Goal: Information Seeking & Learning: Learn about a topic

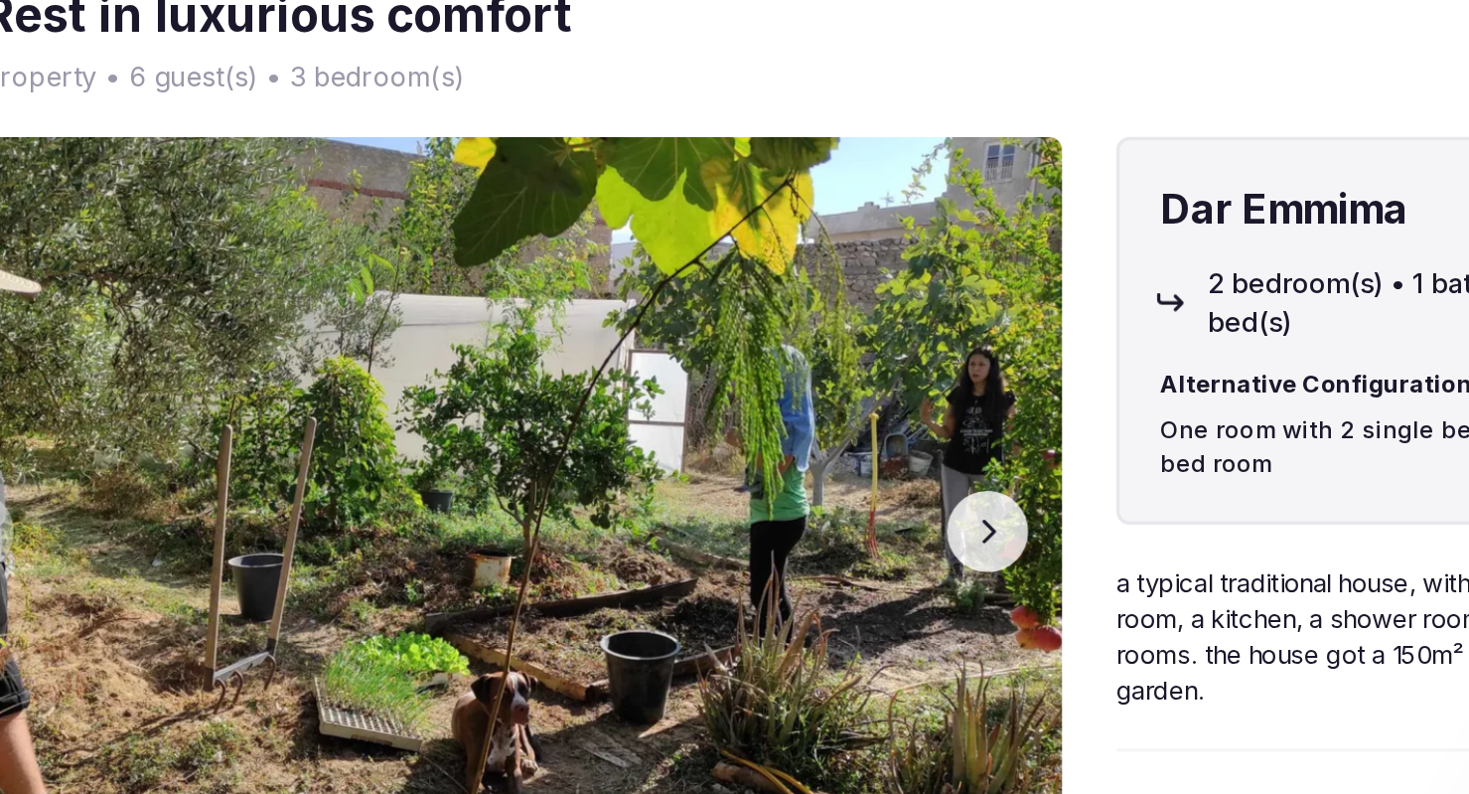
scroll to position [2743, 0]
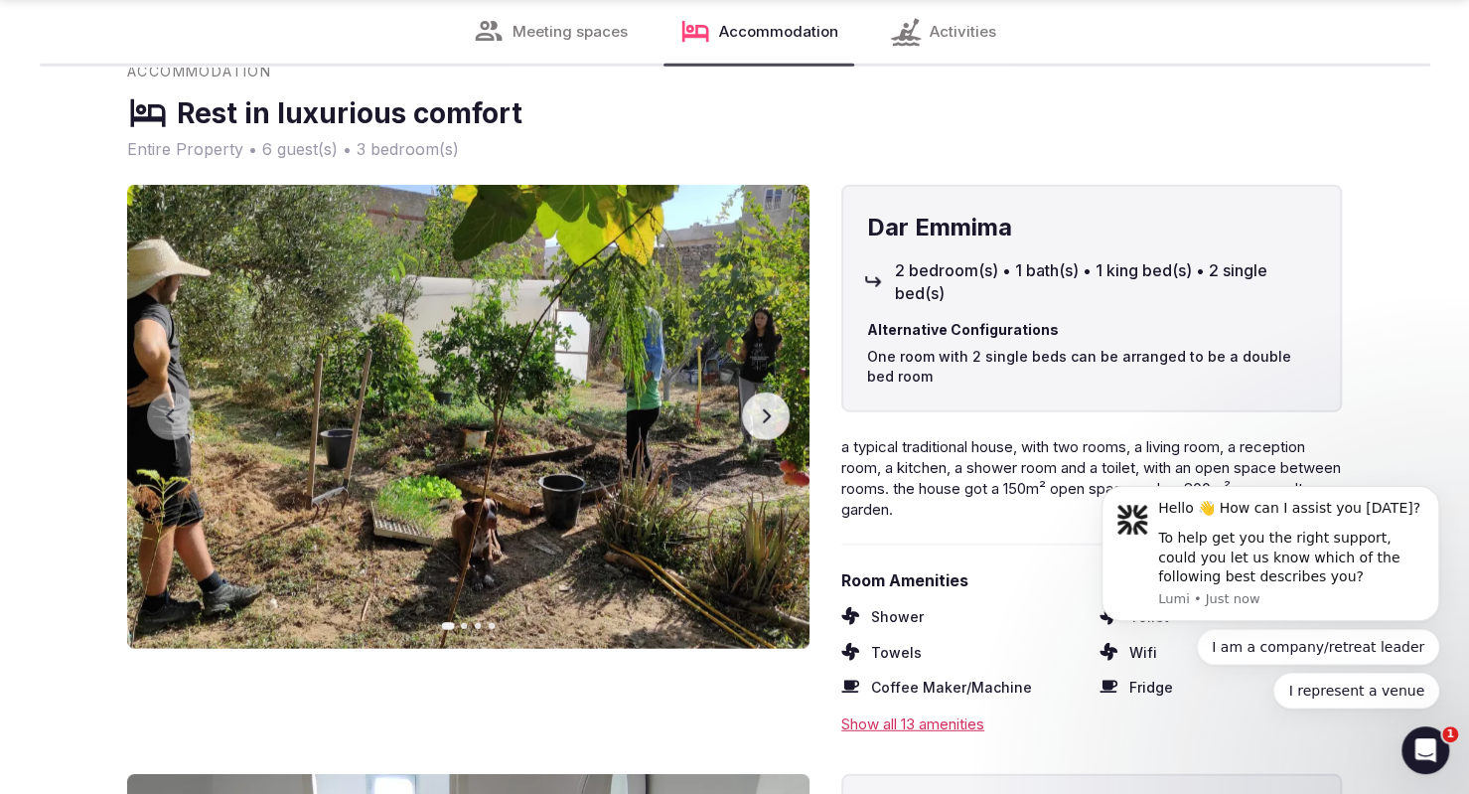
click at [770, 419] on icon "button" at bounding box center [766, 416] width 16 height 16
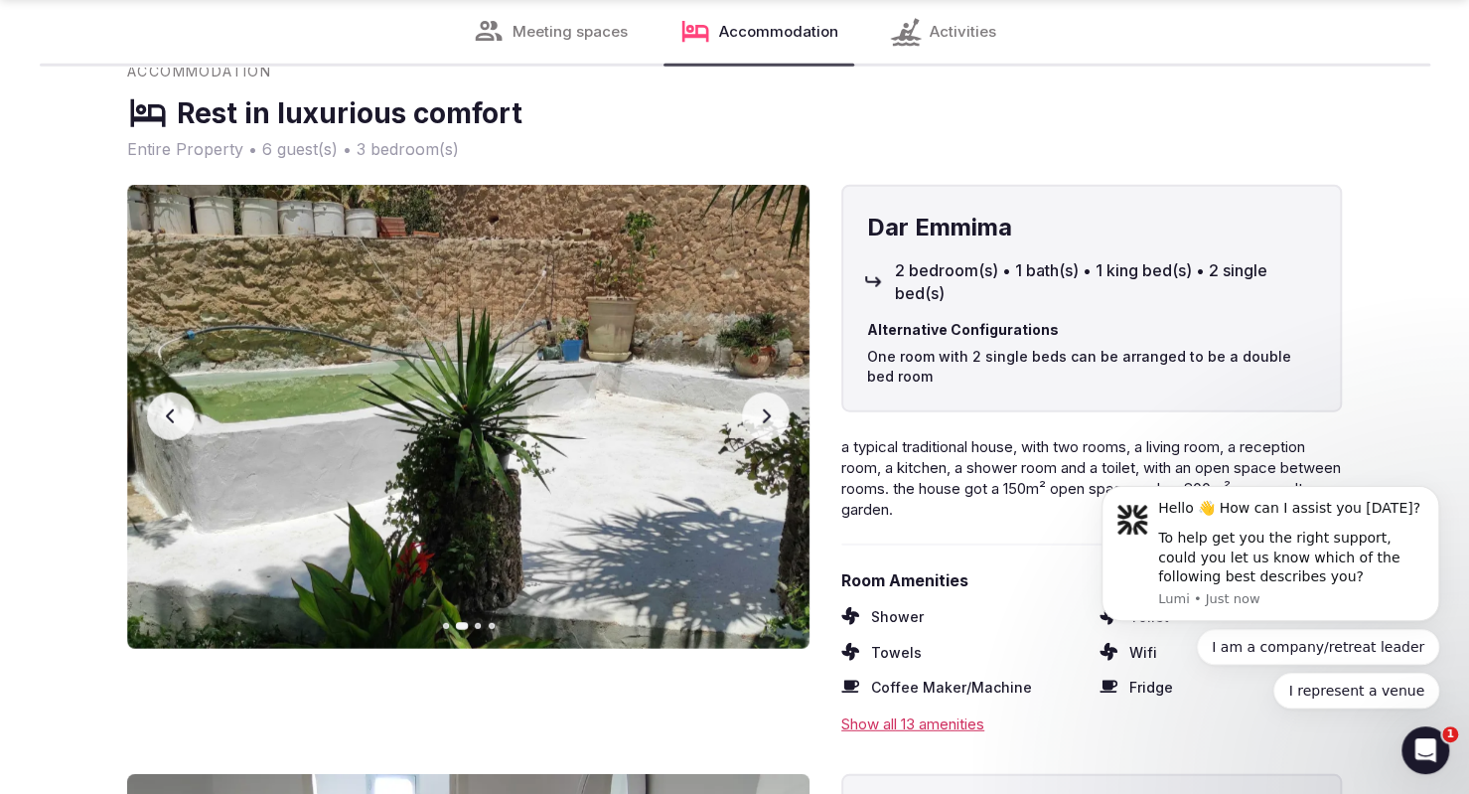
click at [769, 414] on icon "button" at bounding box center [767, 416] width 8 height 14
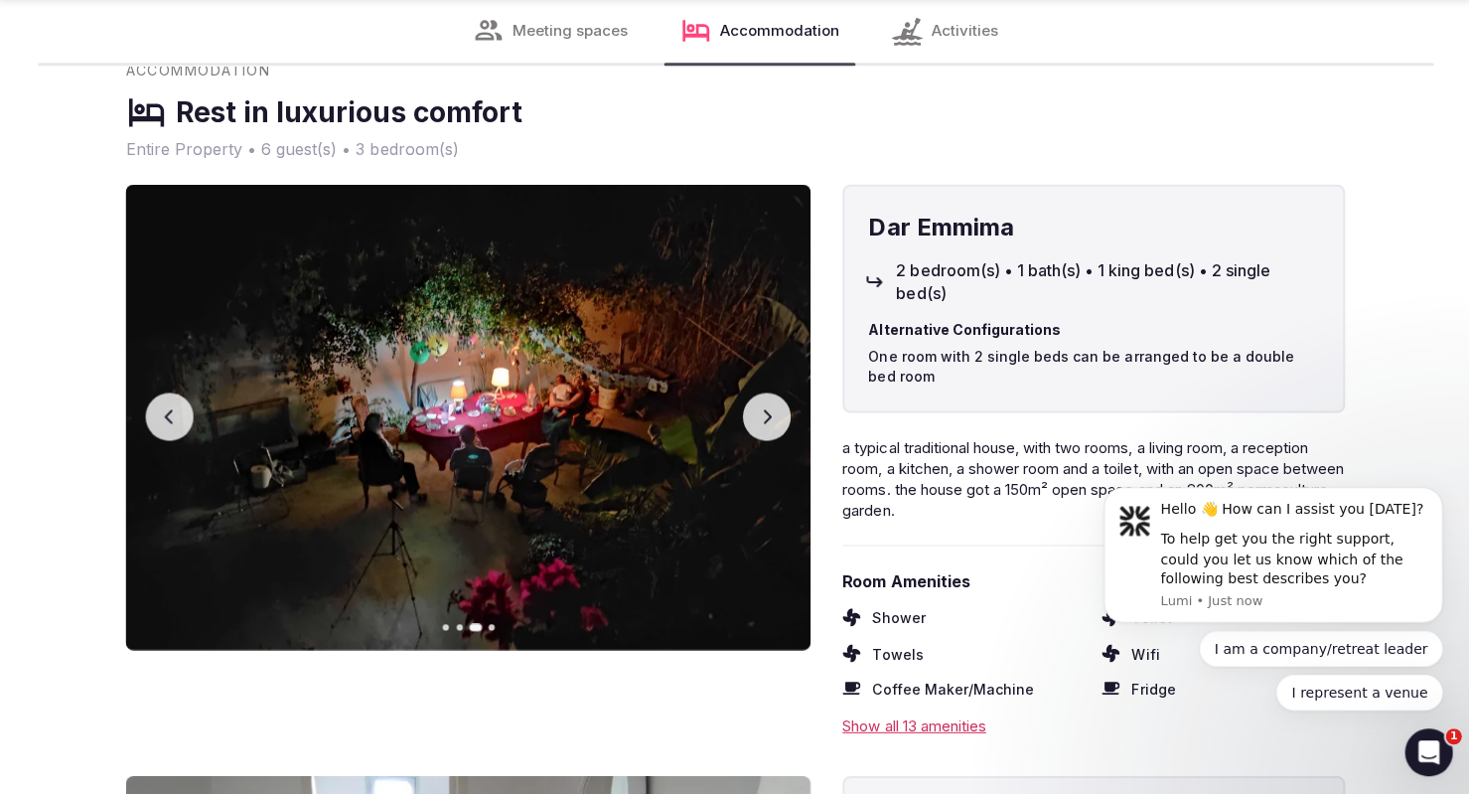
scroll to position [2742, 0]
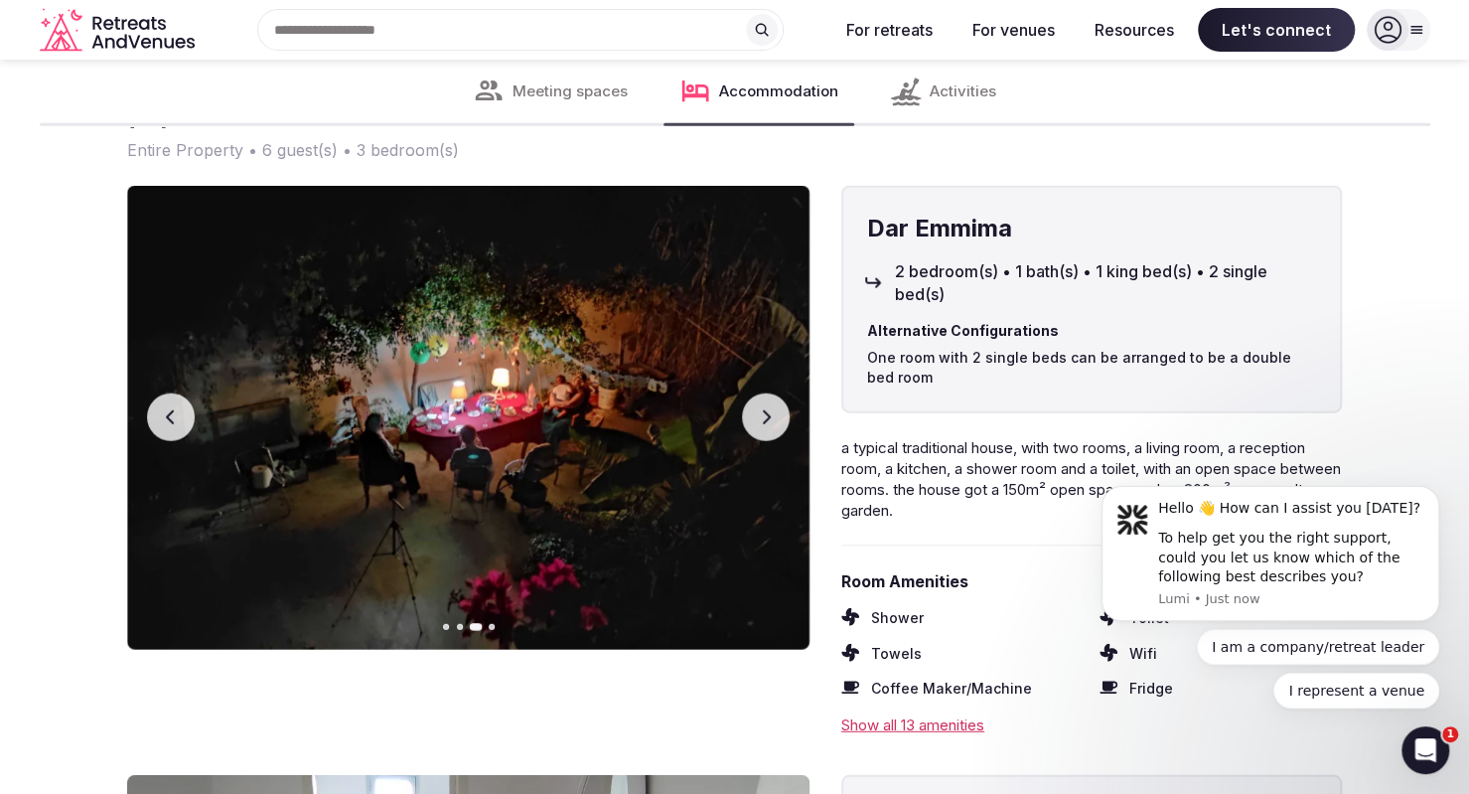
click at [771, 414] on icon "button" at bounding box center [766, 417] width 16 height 16
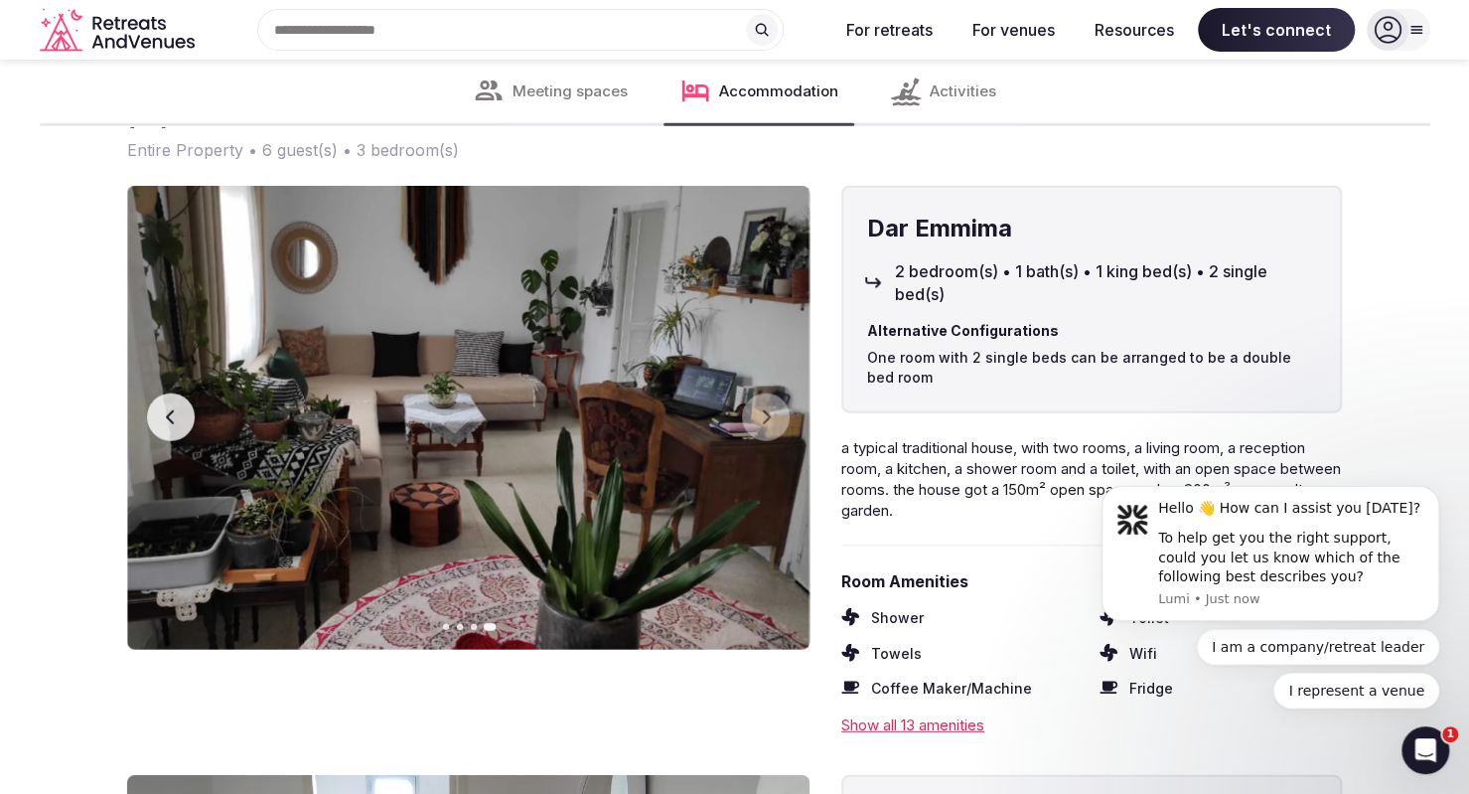
click at [167, 410] on icon "button" at bounding box center [171, 417] width 16 height 16
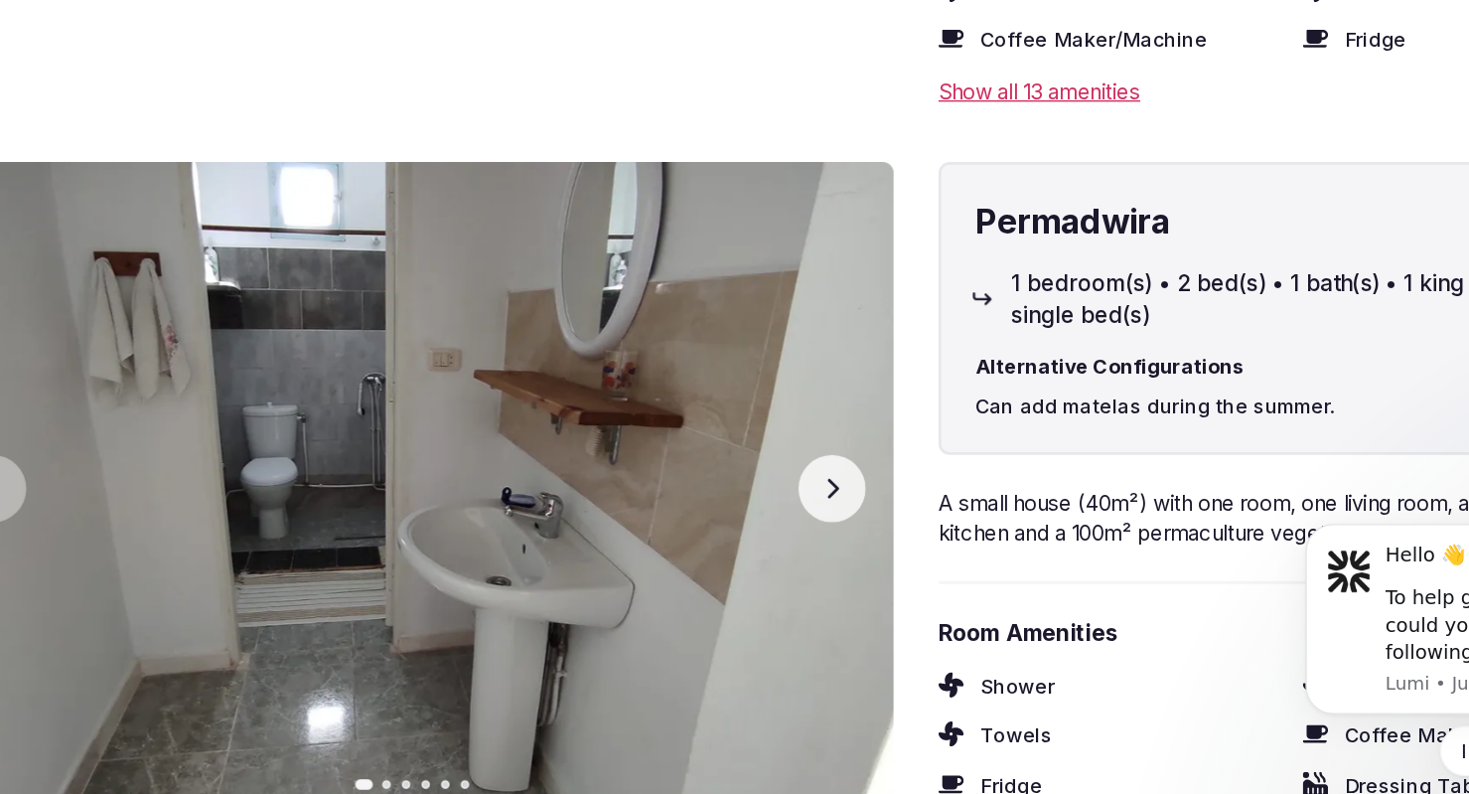
scroll to position [3288, 0]
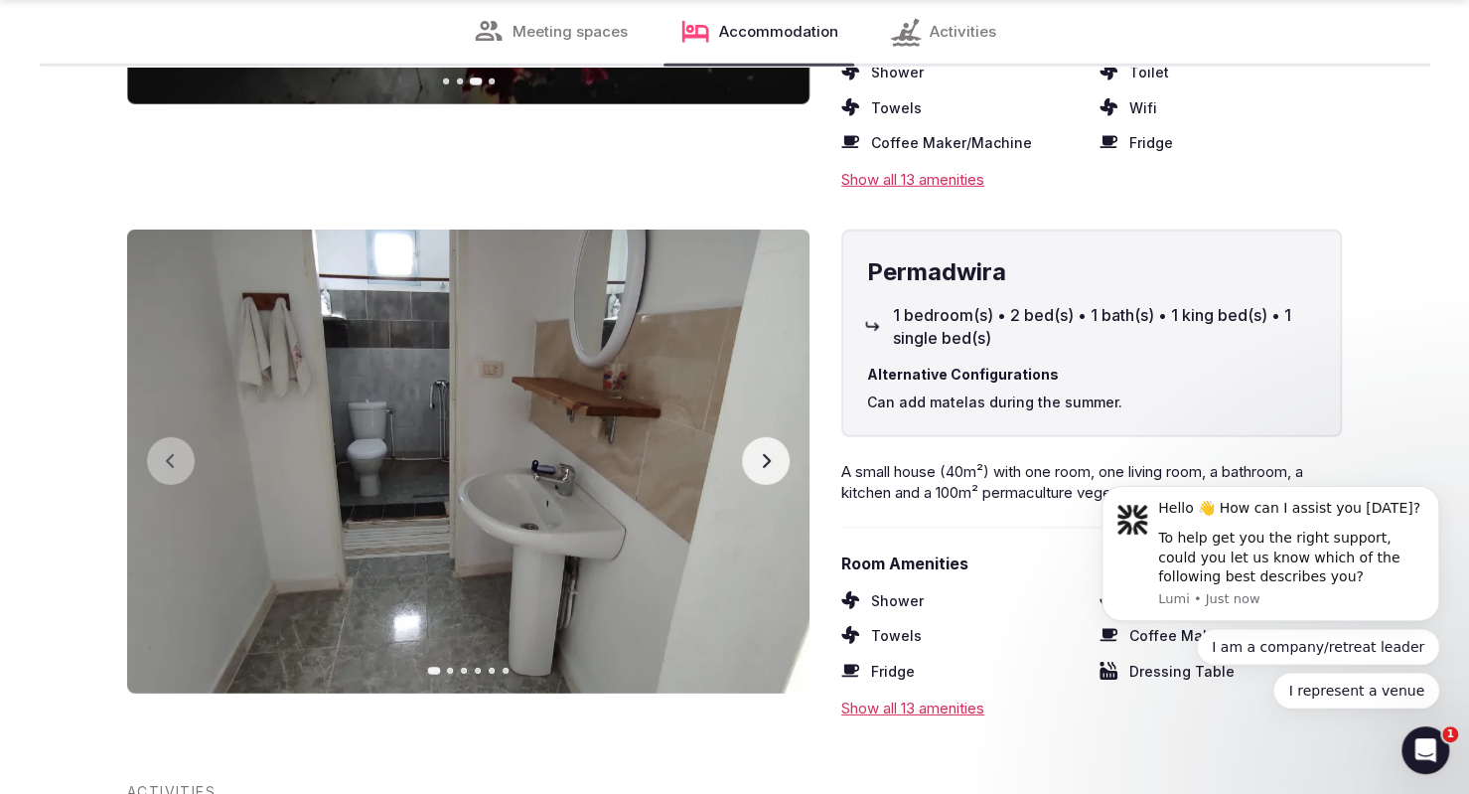
click at [761, 462] on icon "button" at bounding box center [766, 461] width 16 height 16
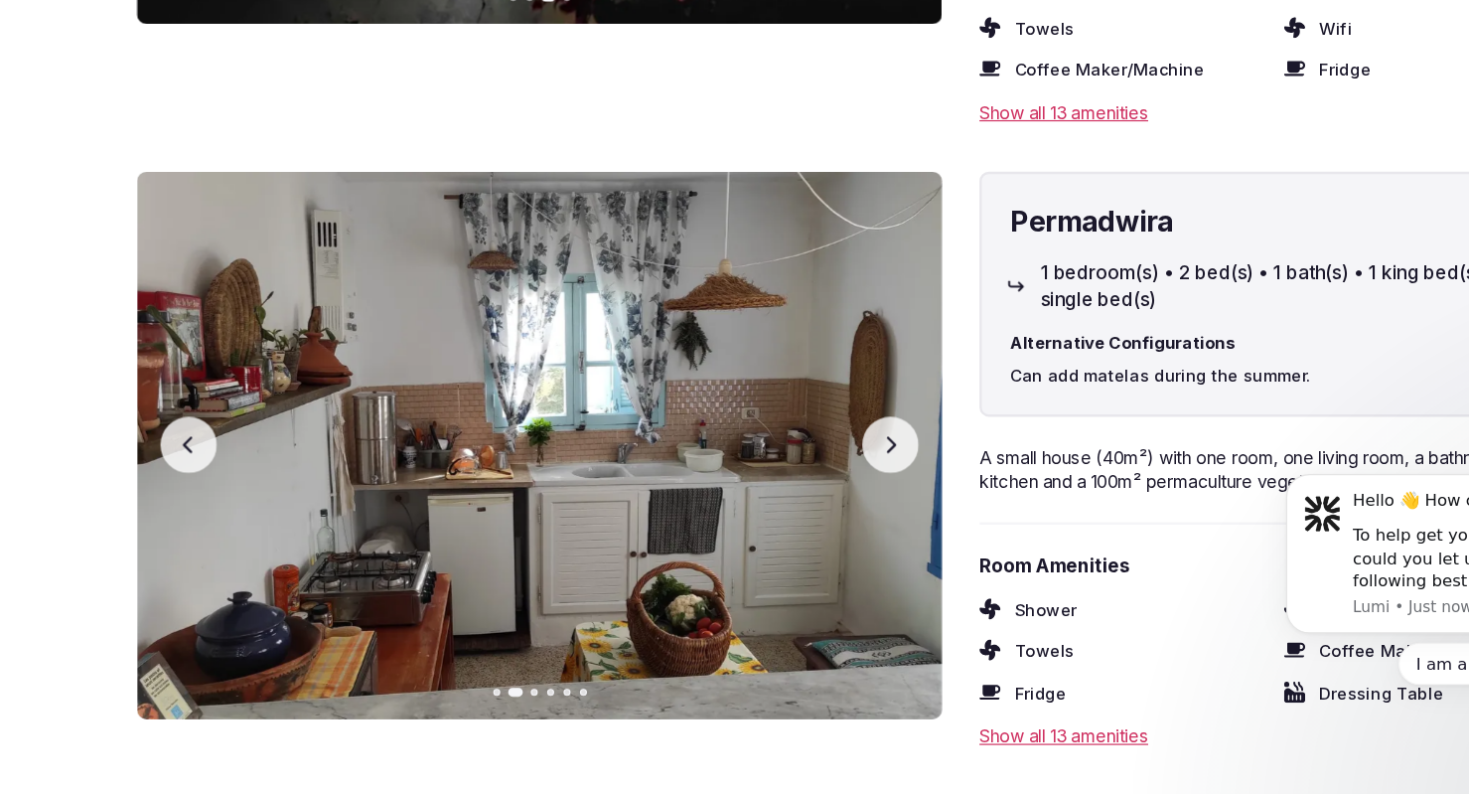
click at [750, 458] on button "Next slide" at bounding box center [766, 461] width 48 height 48
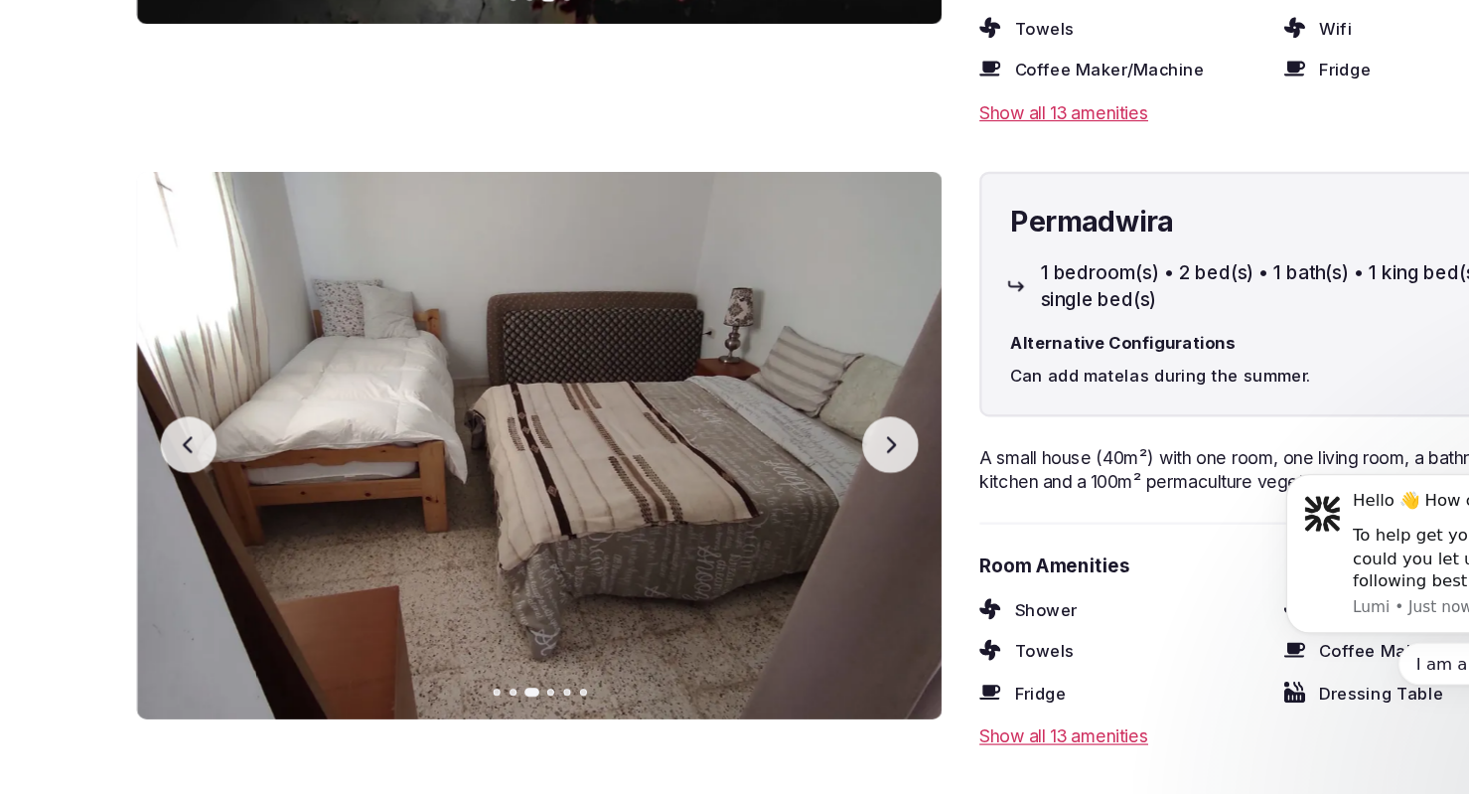
click at [755, 471] on button "Next slide" at bounding box center [766, 461] width 48 height 48
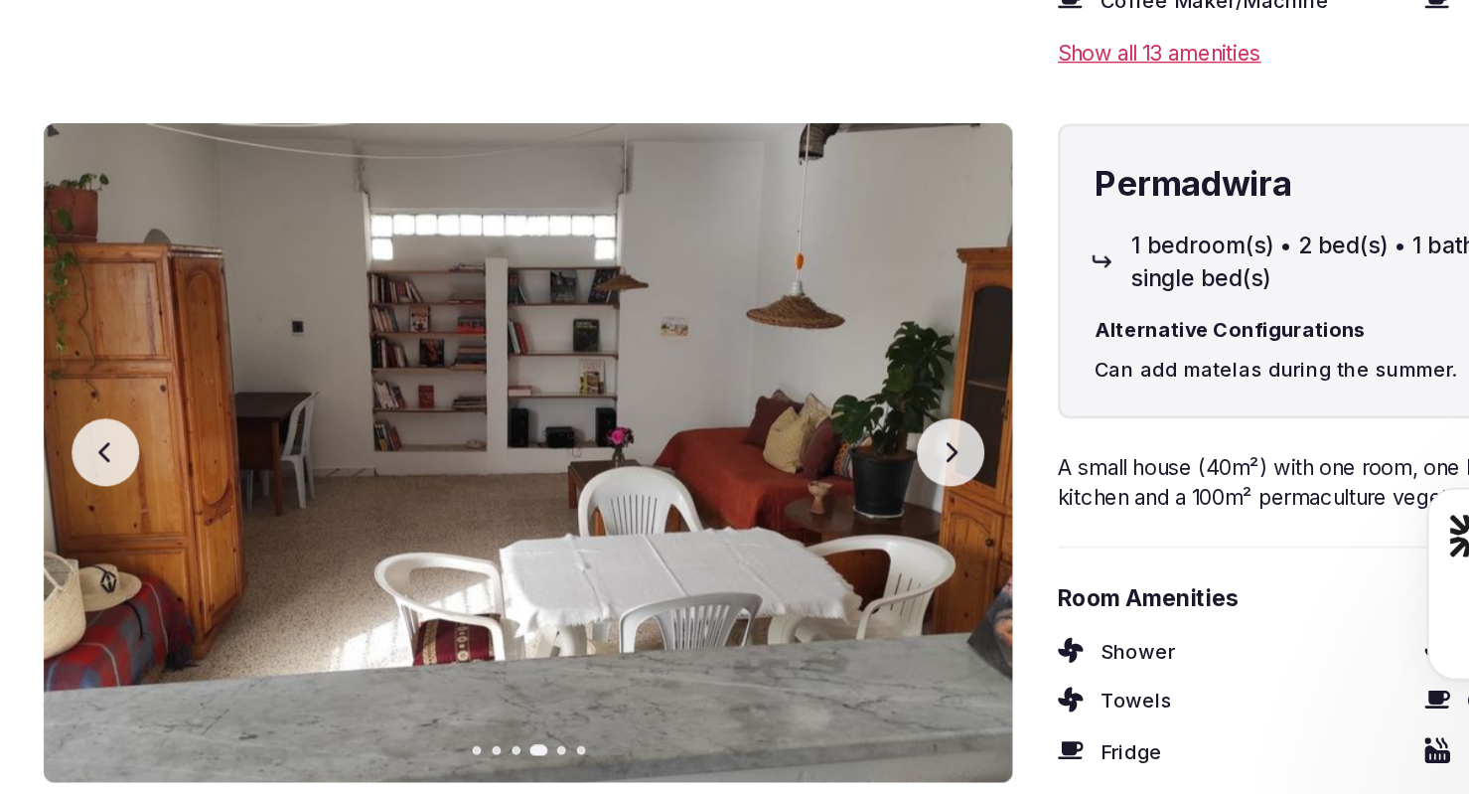
click at [769, 464] on icon "button" at bounding box center [766, 461] width 16 height 16
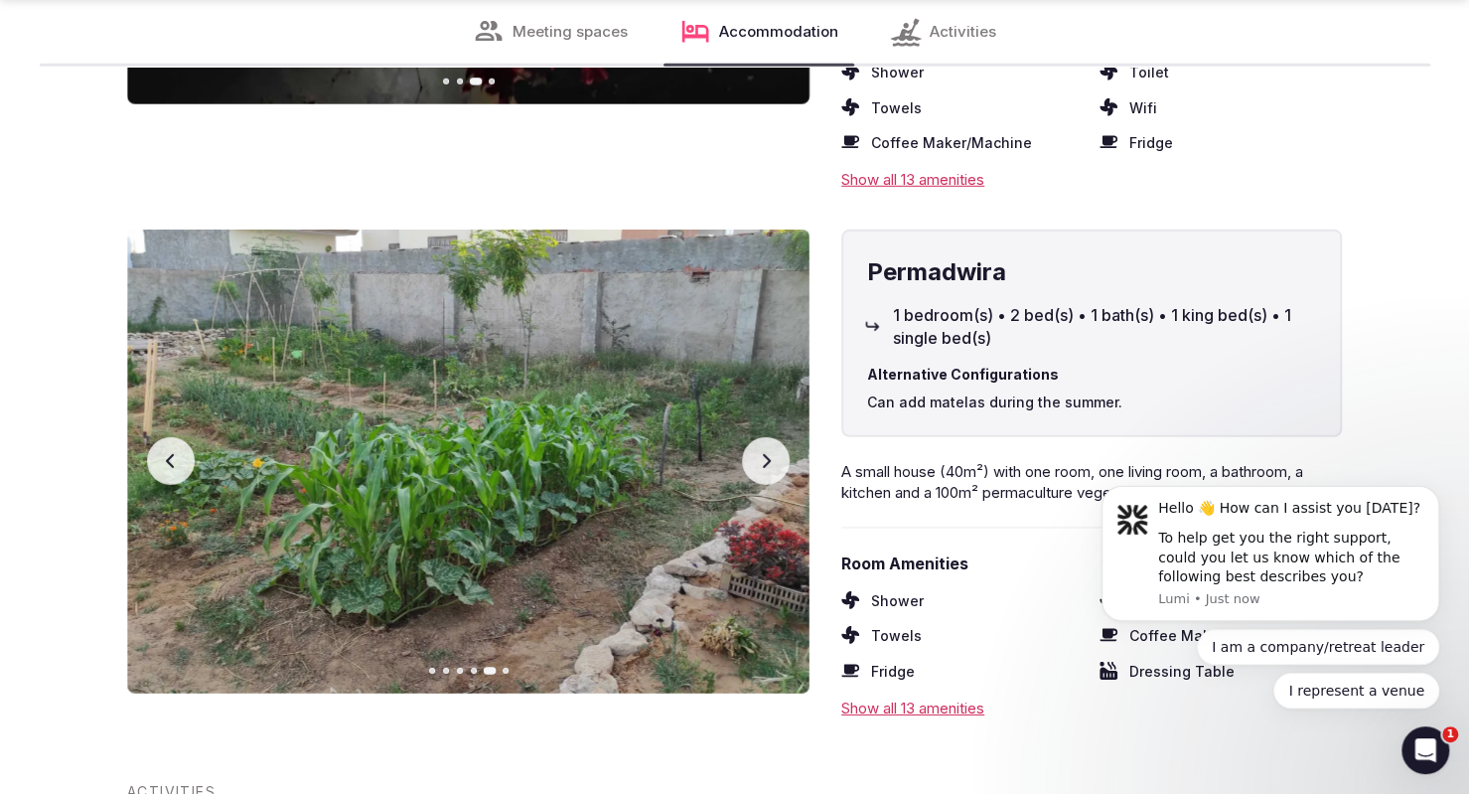
click at [750, 471] on button "Next slide" at bounding box center [766, 461] width 48 height 48
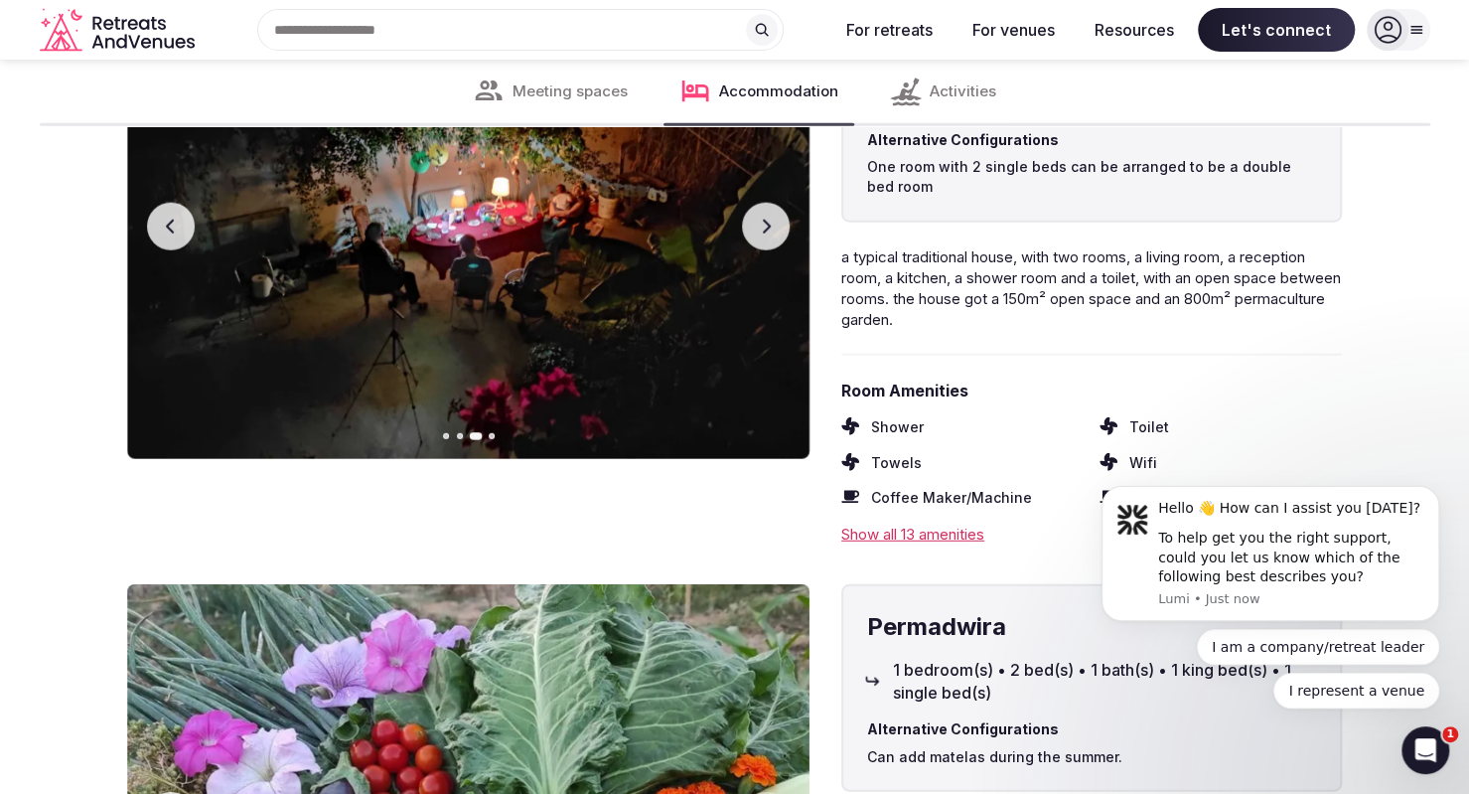
scroll to position [2812, 0]
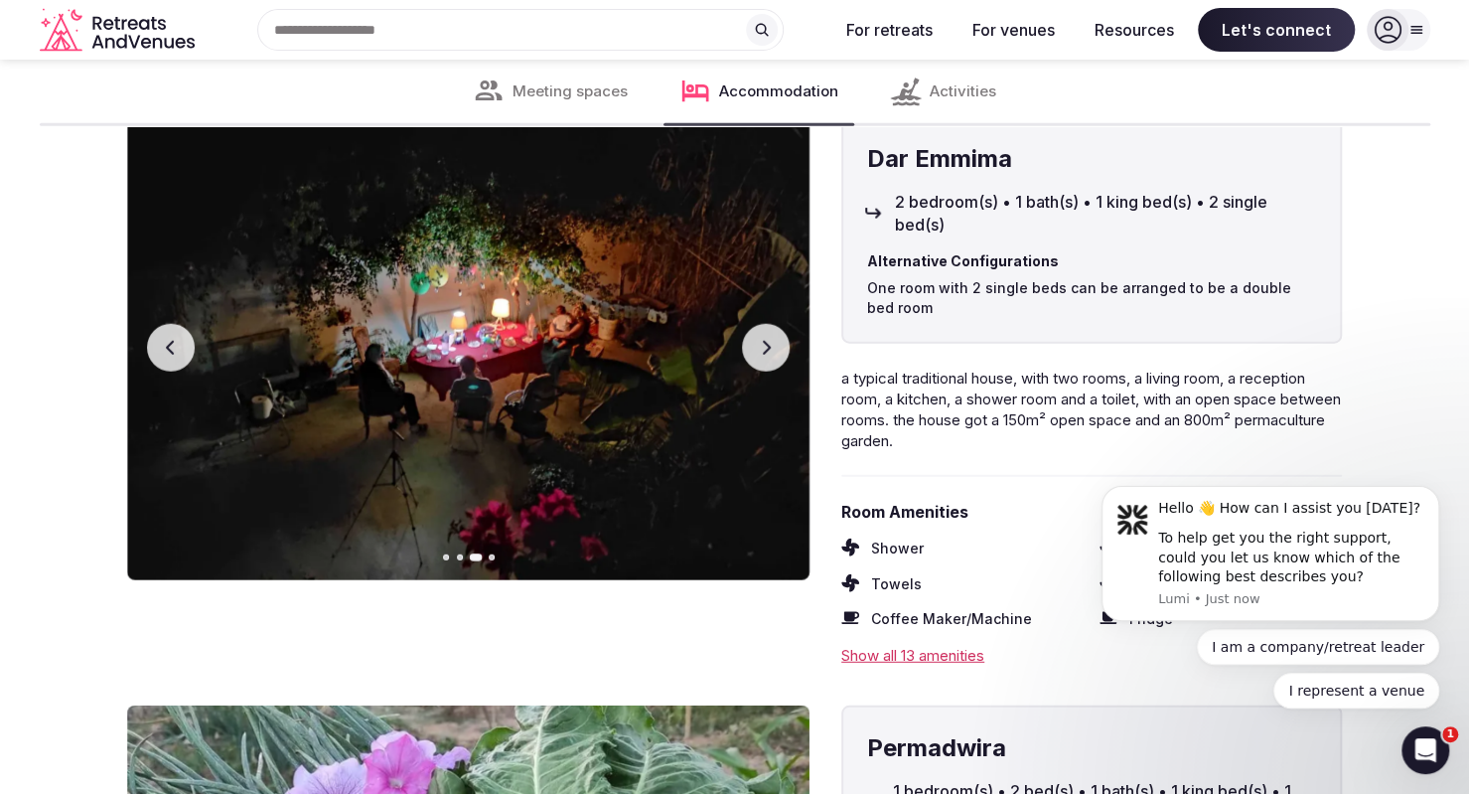
click at [781, 338] on button "Next slide" at bounding box center [766, 348] width 48 height 48
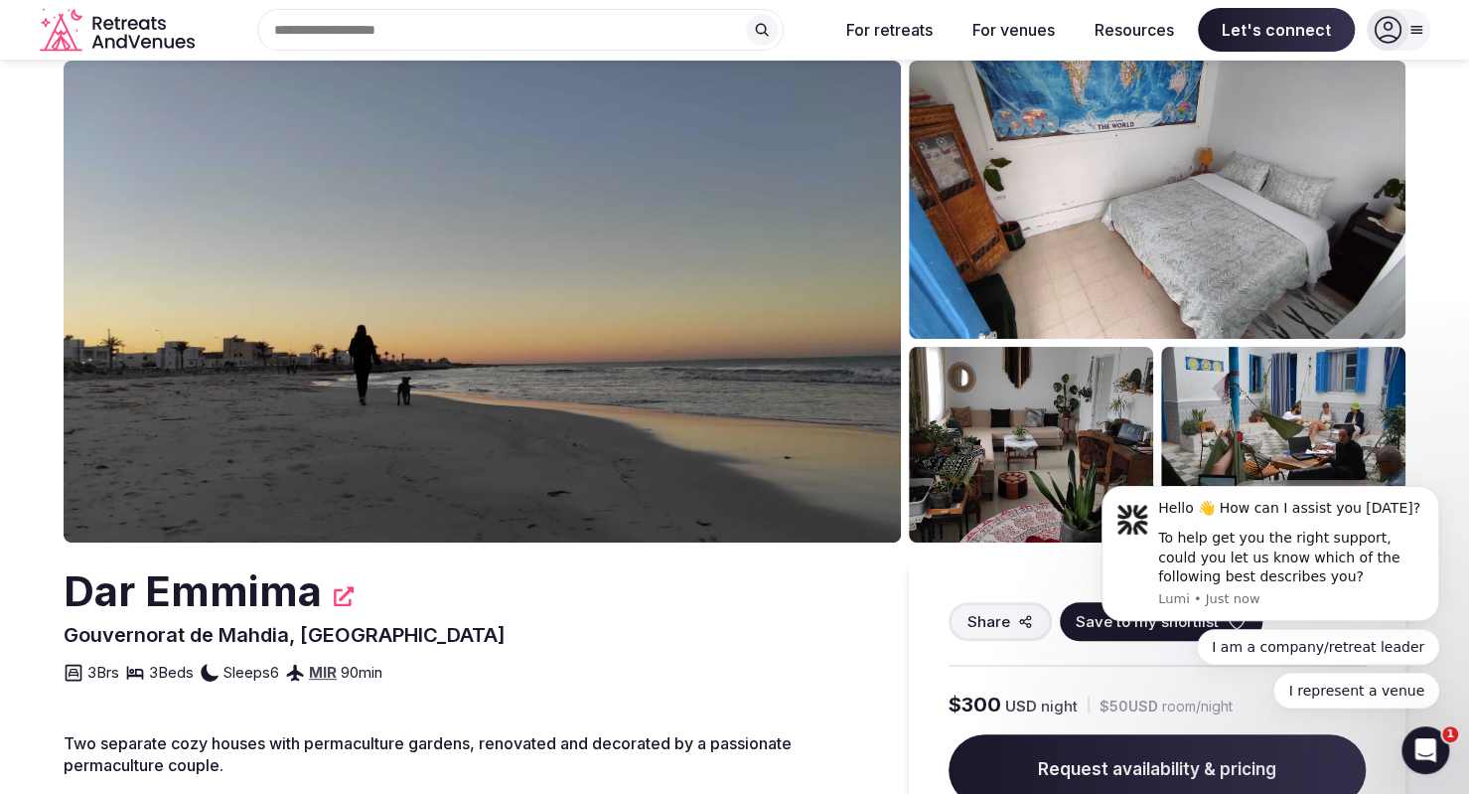
scroll to position [0, 0]
